Goal: Information Seeking & Learning: Learn about a topic

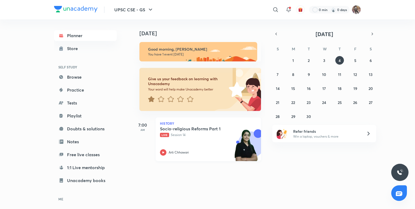
click at [171, 151] on p "Arti Chhawari" at bounding box center [178, 152] width 20 height 5
